Goal: Book appointment/travel/reservation

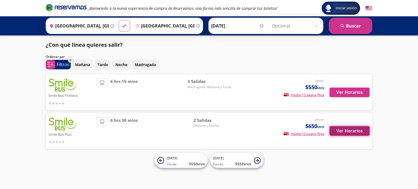
click at [346, 132] on button "Ver Horarios" at bounding box center [349, 131] width 40 height 10
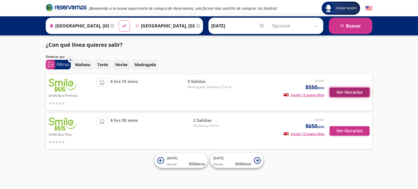
click at [343, 92] on button "Ver Horarios" at bounding box center [349, 93] width 40 height 10
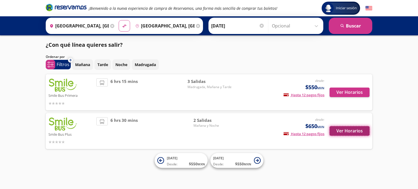
click at [350, 133] on button "Ver Horarios" at bounding box center [349, 131] width 40 height 10
